Goal: Task Accomplishment & Management: Manage account settings

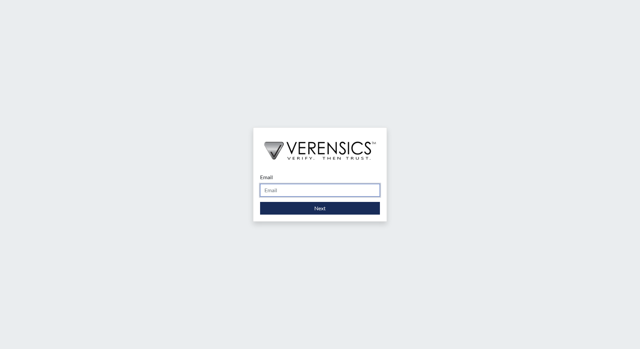
click at [268, 186] on input "Email" at bounding box center [320, 190] width 120 height 13
type input "[EMAIL_ADDRESS][DOMAIN_NAME]"
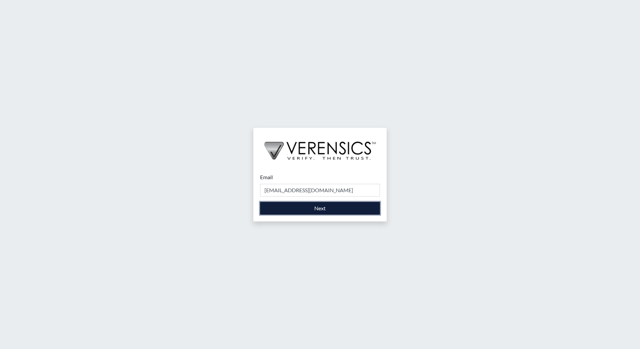
click at [320, 210] on button "Next" at bounding box center [320, 208] width 120 height 13
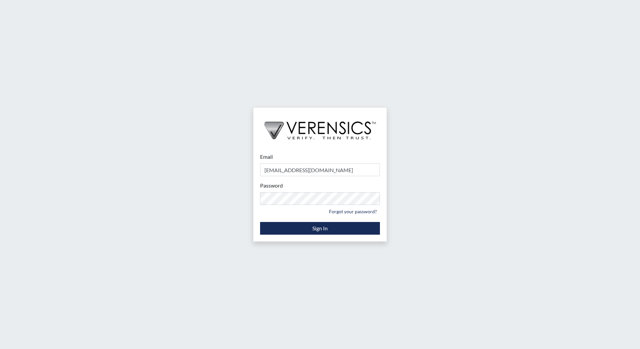
click at [468, 254] on div "Email [EMAIL_ADDRESS][DOMAIN_NAME] Please provide your email address. Password …" at bounding box center [320, 174] width 640 height 349
click at [354, 230] on button "Sign In" at bounding box center [320, 228] width 120 height 13
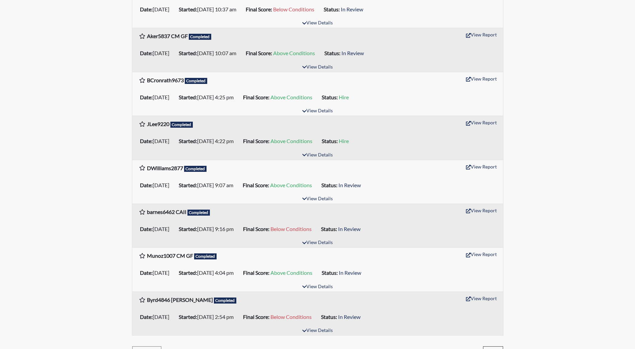
scroll to position [907, 0]
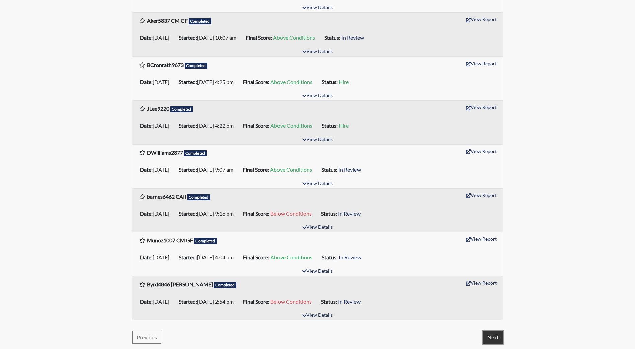
click at [499, 338] on button "Next" at bounding box center [493, 337] width 20 height 13
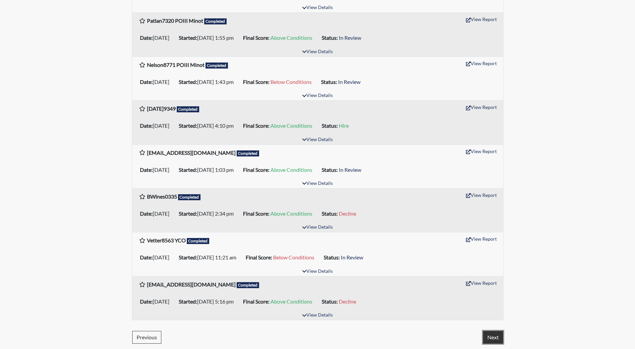
click at [491, 338] on button "Next" at bounding box center [493, 337] width 20 height 13
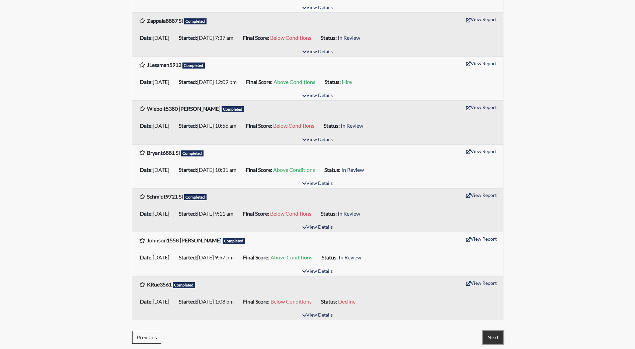
click at [500, 342] on button "Next" at bounding box center [493, 337] width 20 height 13
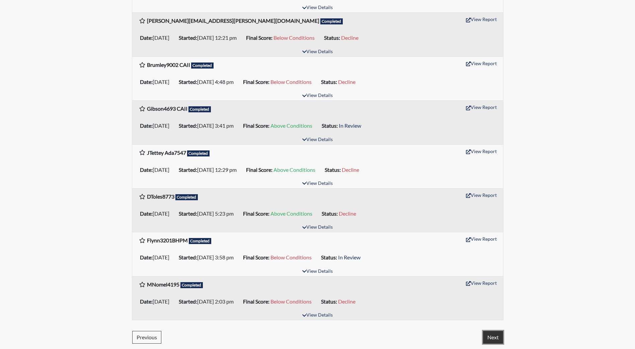
click at [495, 336] on button "Next" at bounding box center [493, 337] width 20 height 13
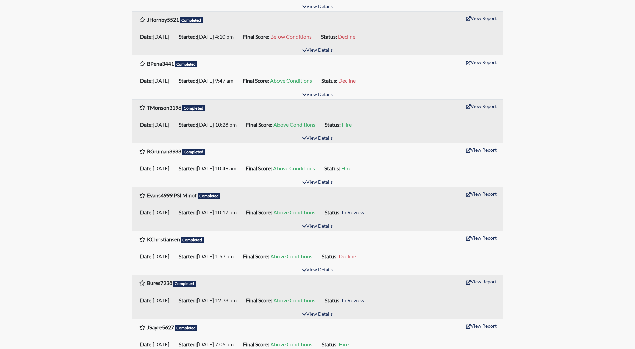
scroll to position [502, 0]
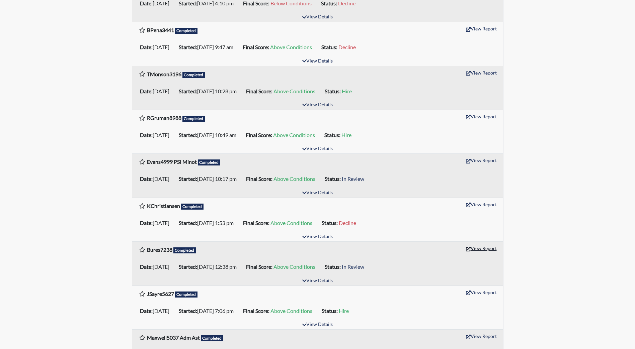
click at [479, 249] on button "View Report" at bounding box center [481, 248] width 37 height 10
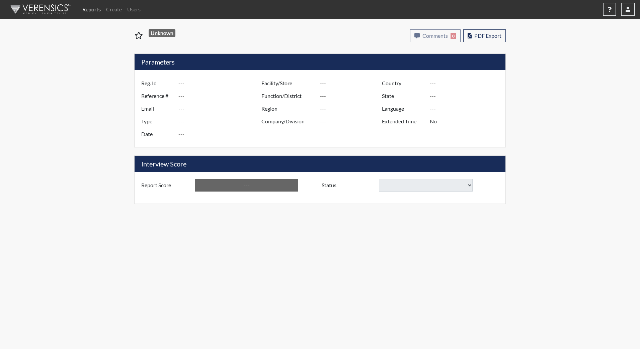
type input "Bures7238"
type input "47950"
type input "dustin.bures@msd1.org"
type input "Corrections Pre-Employment"
type input "Jun 10, 2025"
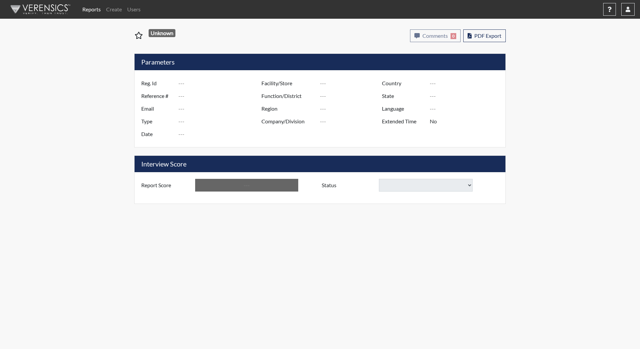
type input "ND [GEOGRAPHIC_DATA]"
type input "NDSP/519"
type input "[GEOGRAPHIC_DATA]"
type input "[US_STATE]"
type input "English"
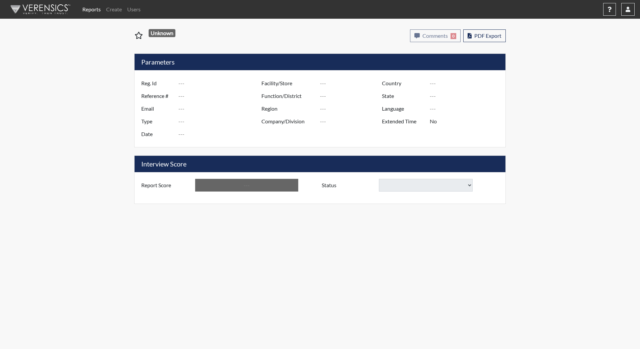
type input "Above Conditions"
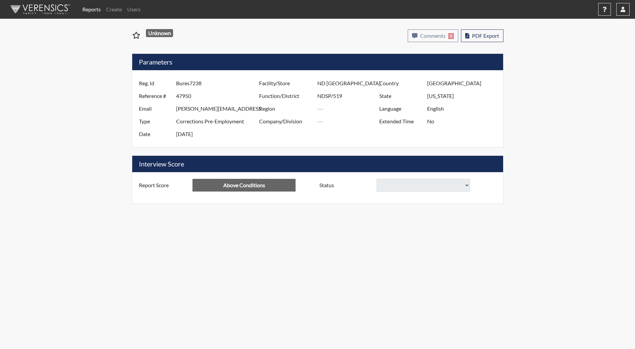
select select
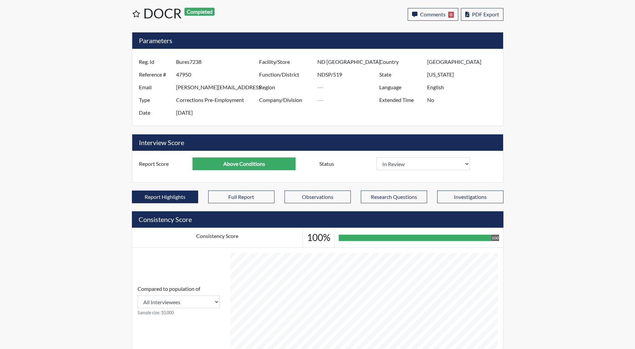
scroll to position [100, 0]
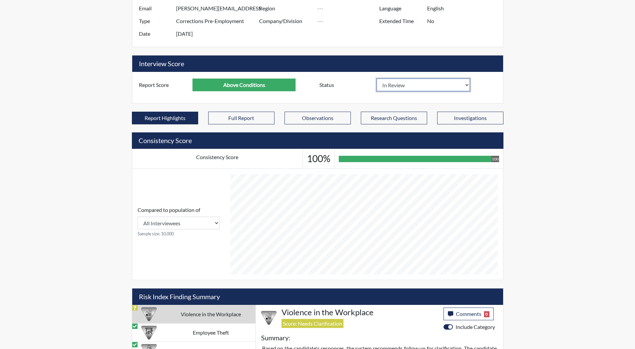
click at [467, 86] on select "In Review Hire Decline" at bounding box center [424, 85] width 94 height 13
select select "hire"
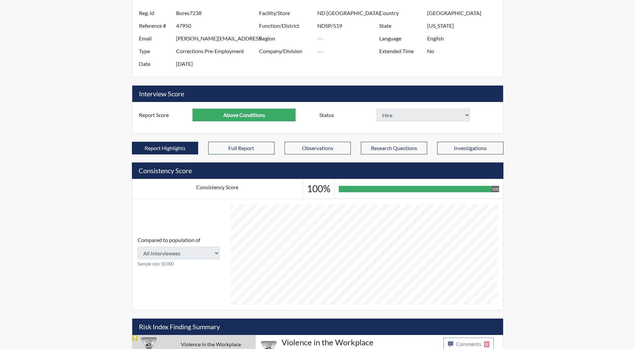
scroll to position [131, 0]
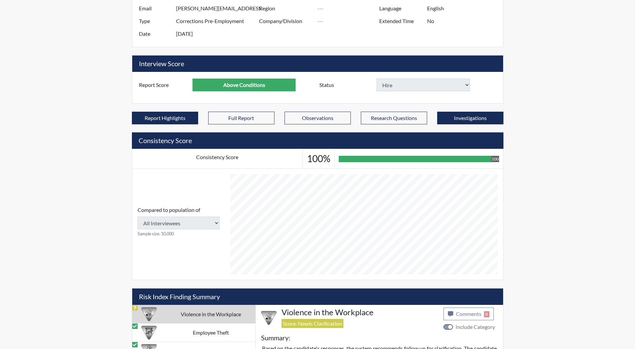
select select
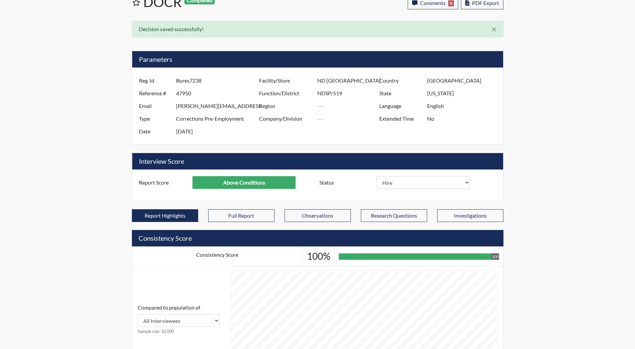
scroll to position [0, 0]
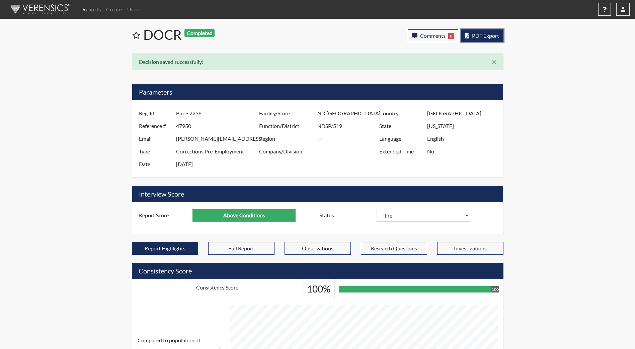
click at [482, 36] on span "PDF Export" at bounding box center [485, 35] width 27 height 6
